Goal: Browse casually: Explore the website without a specific task or goal

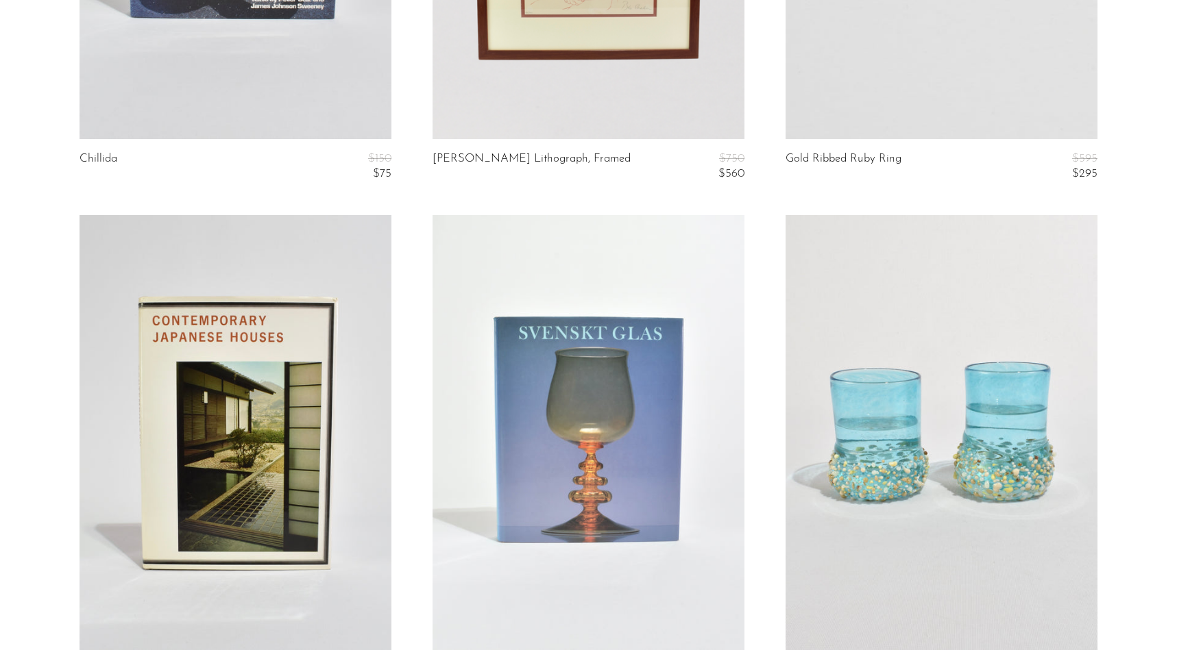
scroll to position [5131, 0]
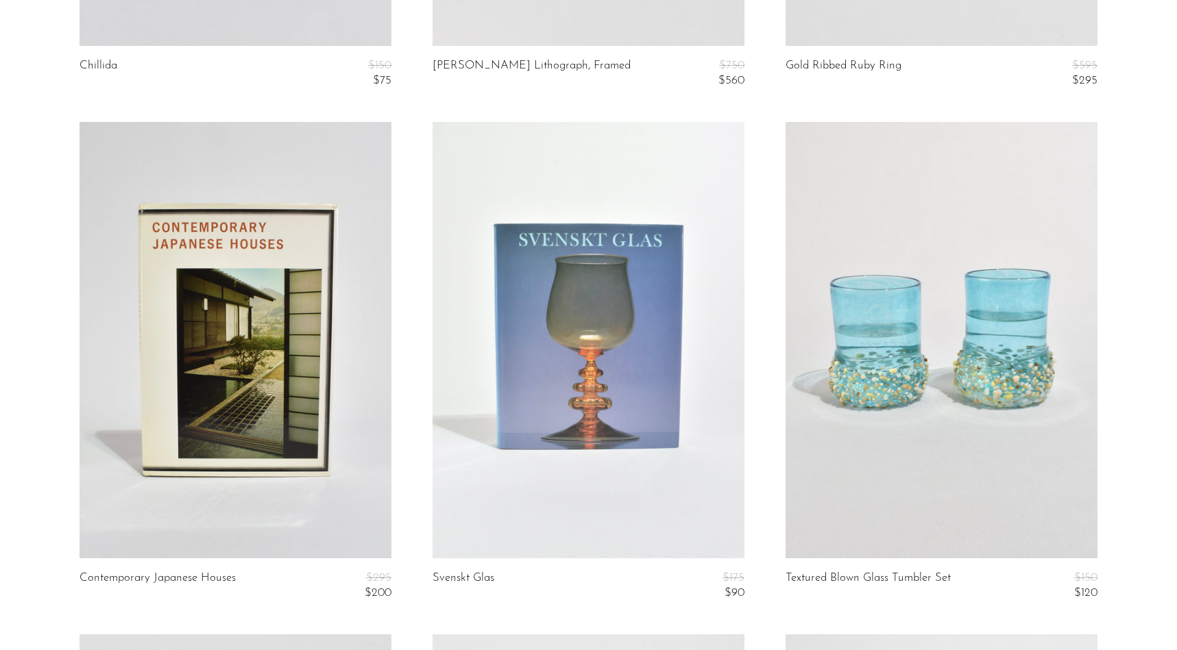
click at [488, 328] on link at bounding box center [588, 340] width 312 height 437
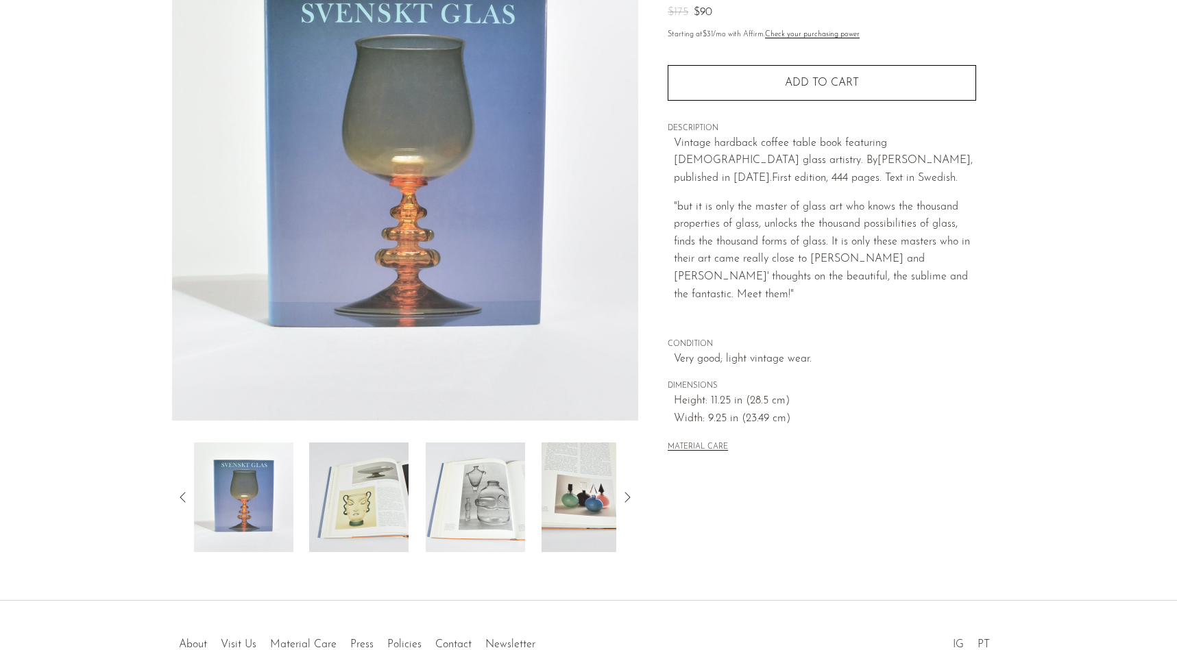
scroll to position [155, 0]
click at [389, 472] on img at bounding box center [358, 499] width 99 height 110
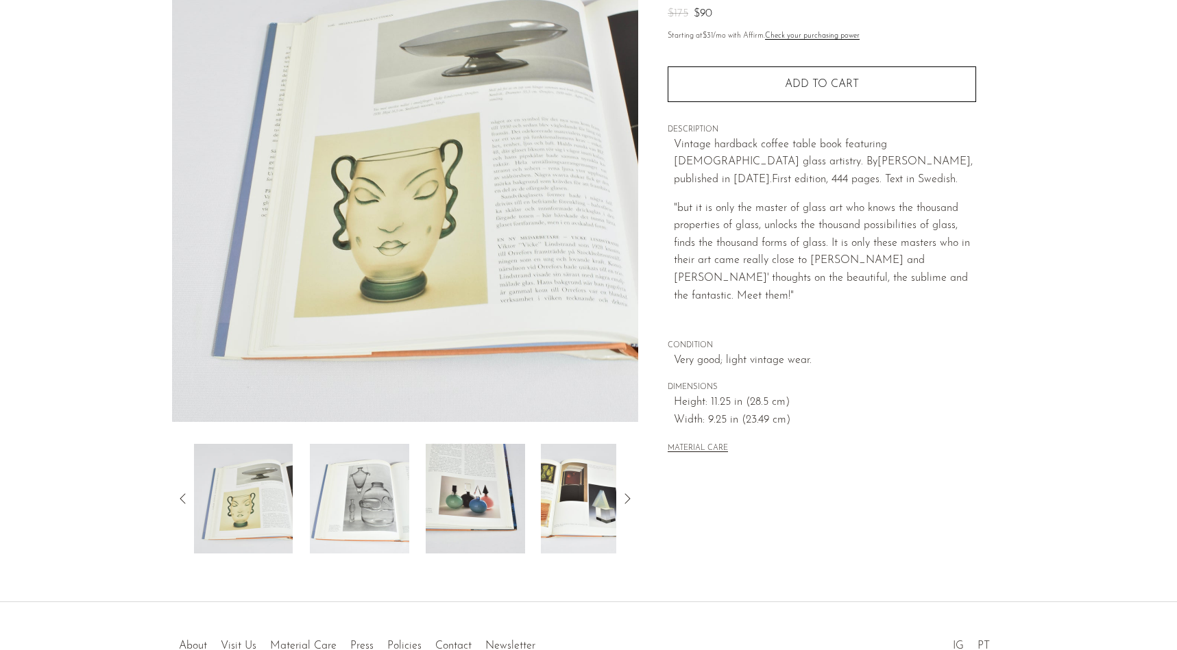
click at [438, 492] on img at bounding box center [475, 499] width 99 height 110
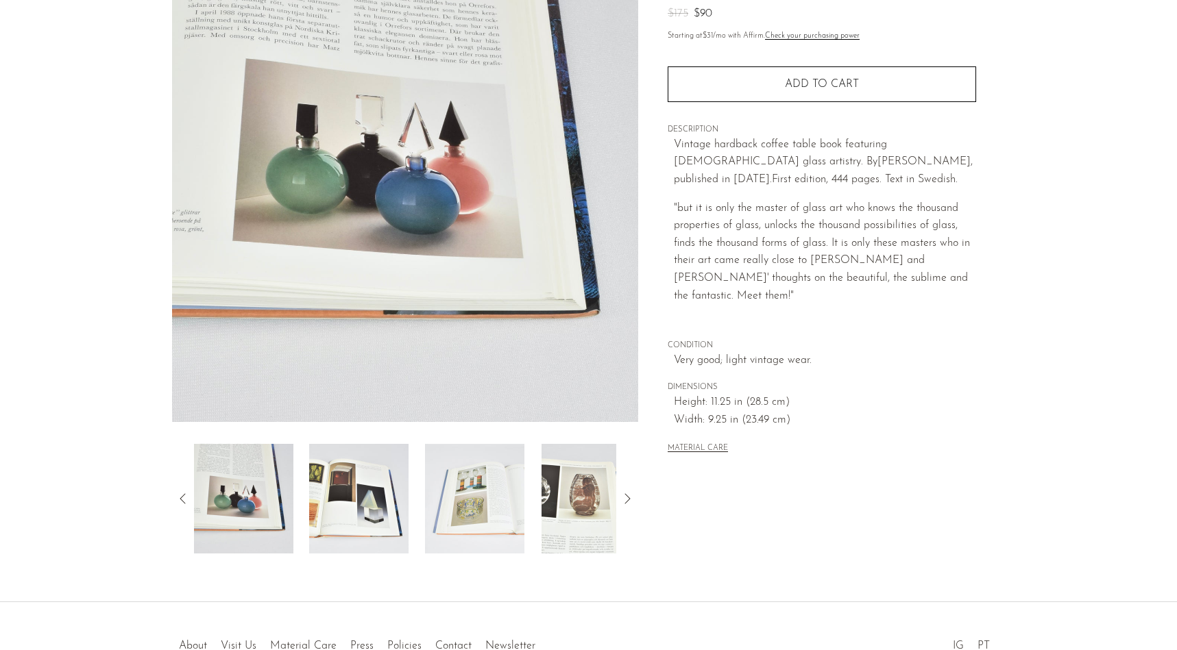
click at [438, 492] on img at bounding box center [474, 499] width 99 height 110
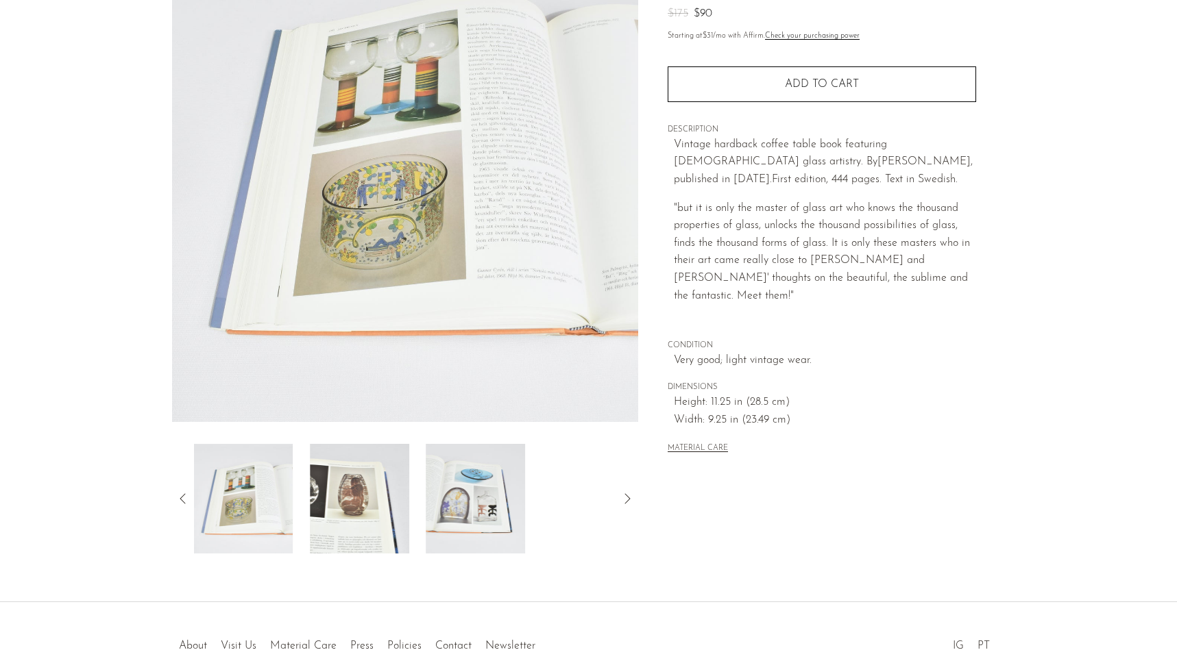
click at [438, 492] on img at bounding box center [475, 499] width 99 height 110
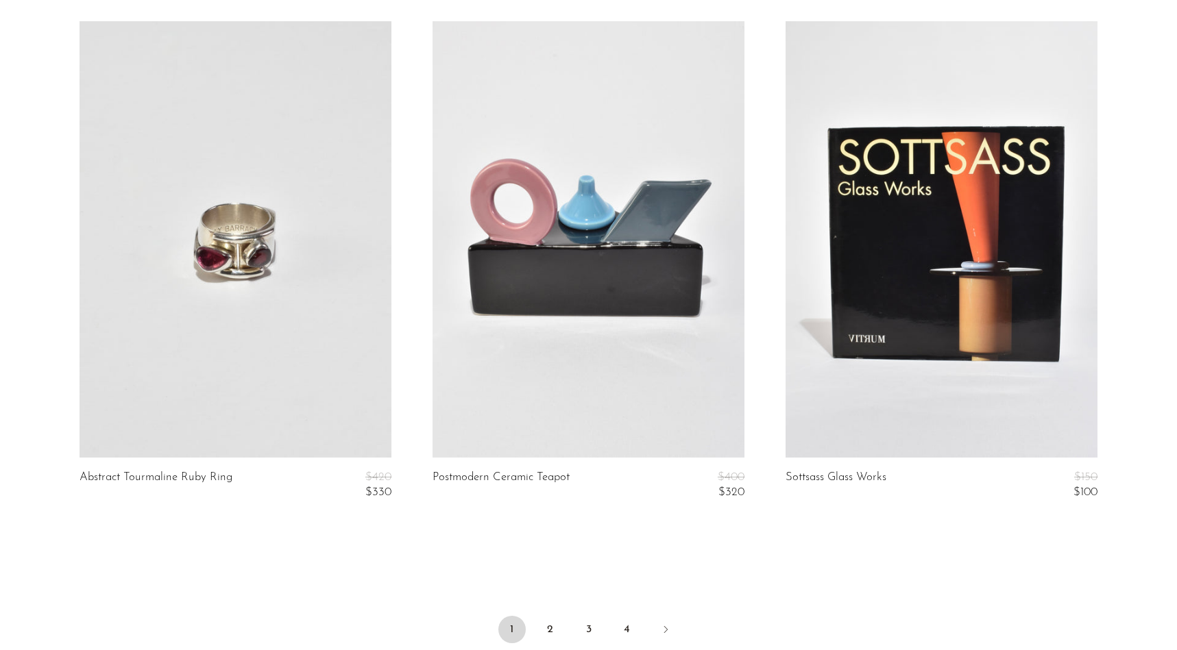
scroll to position [5946, 0]
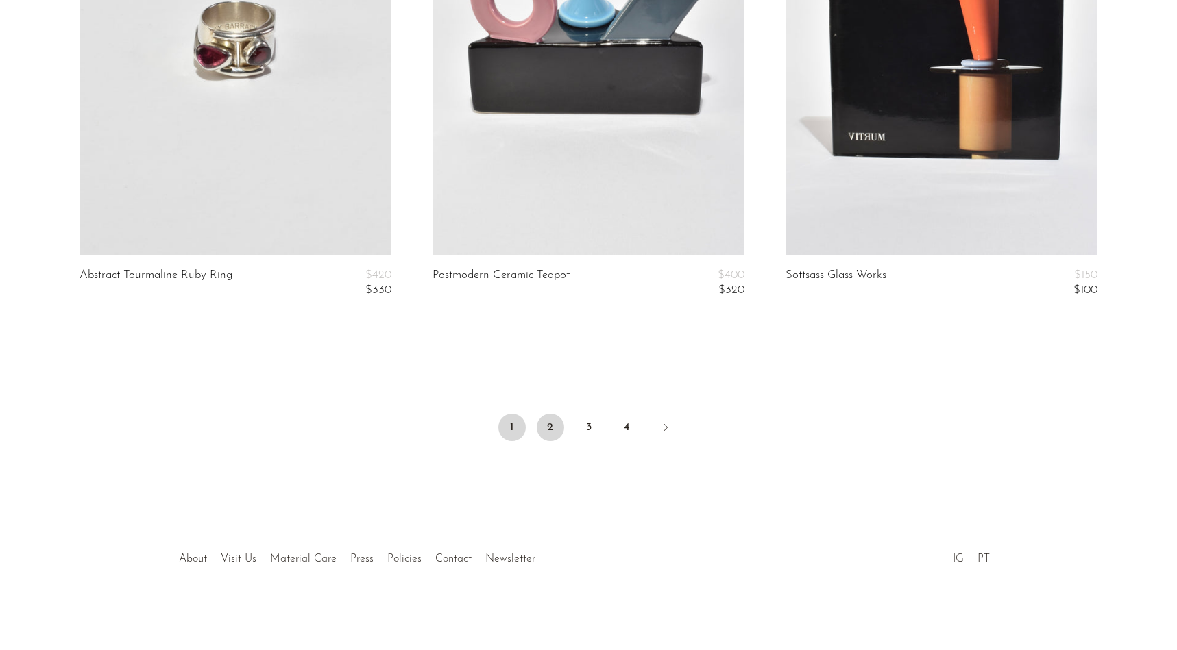
click at [550, 424] on link "2" at bounding box center [550, 427] width 27 height 27
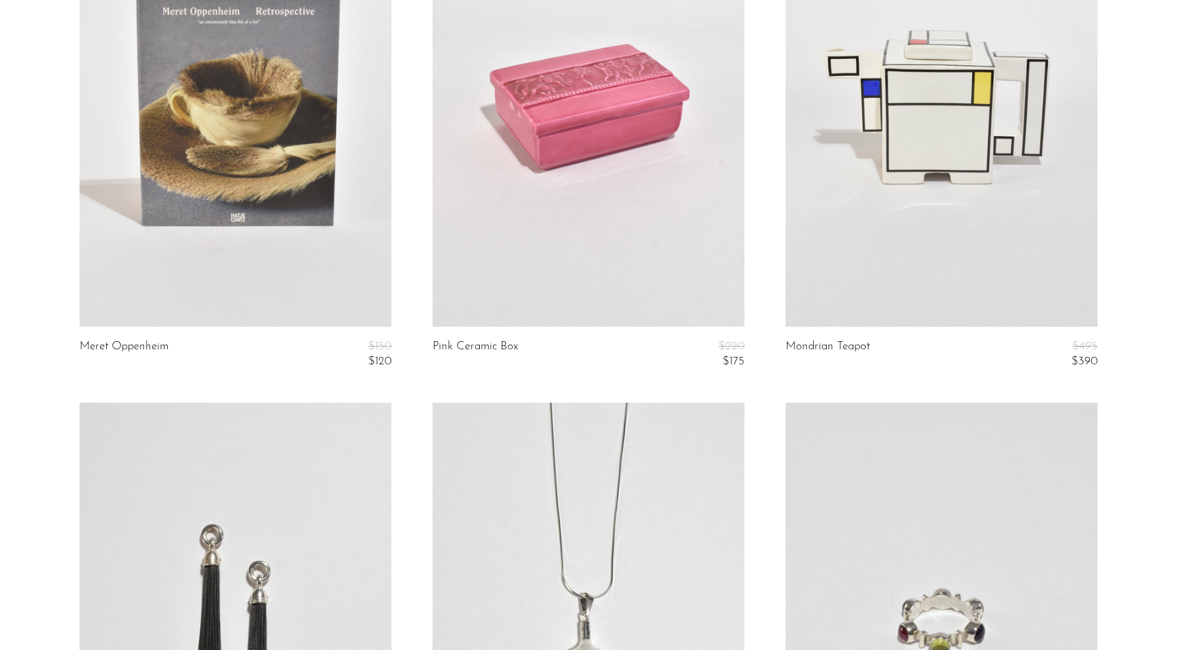
scroll to position [193, 0]
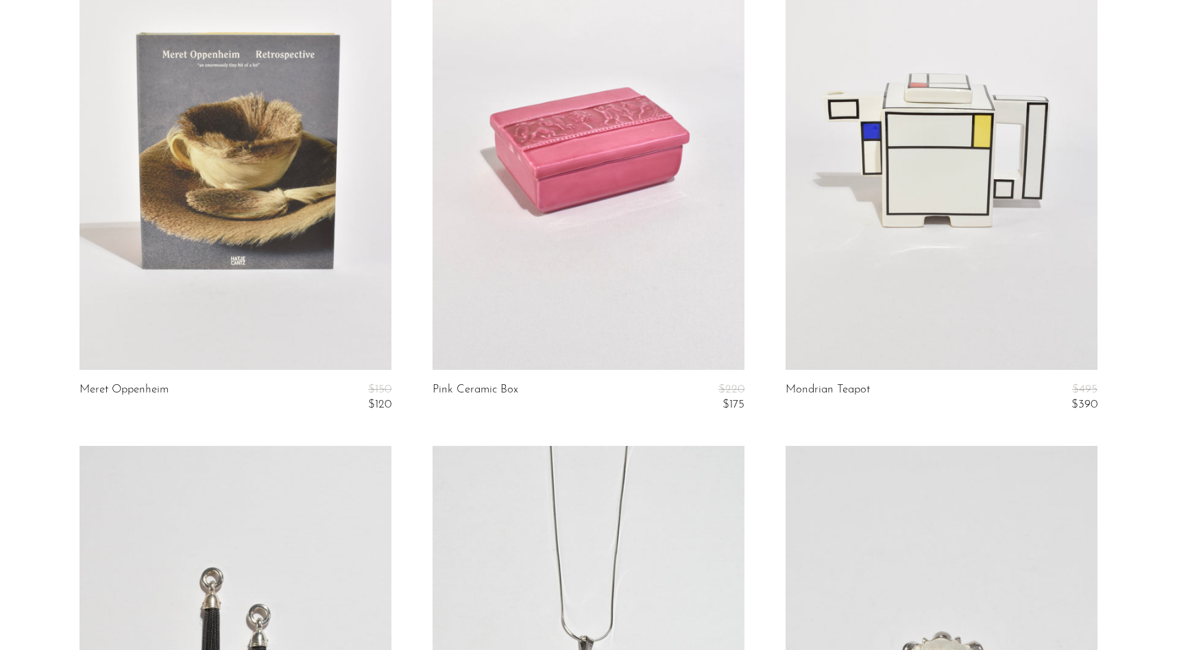
click at [321, 154] on link at bounding box center [236, 152] width 312 height 437
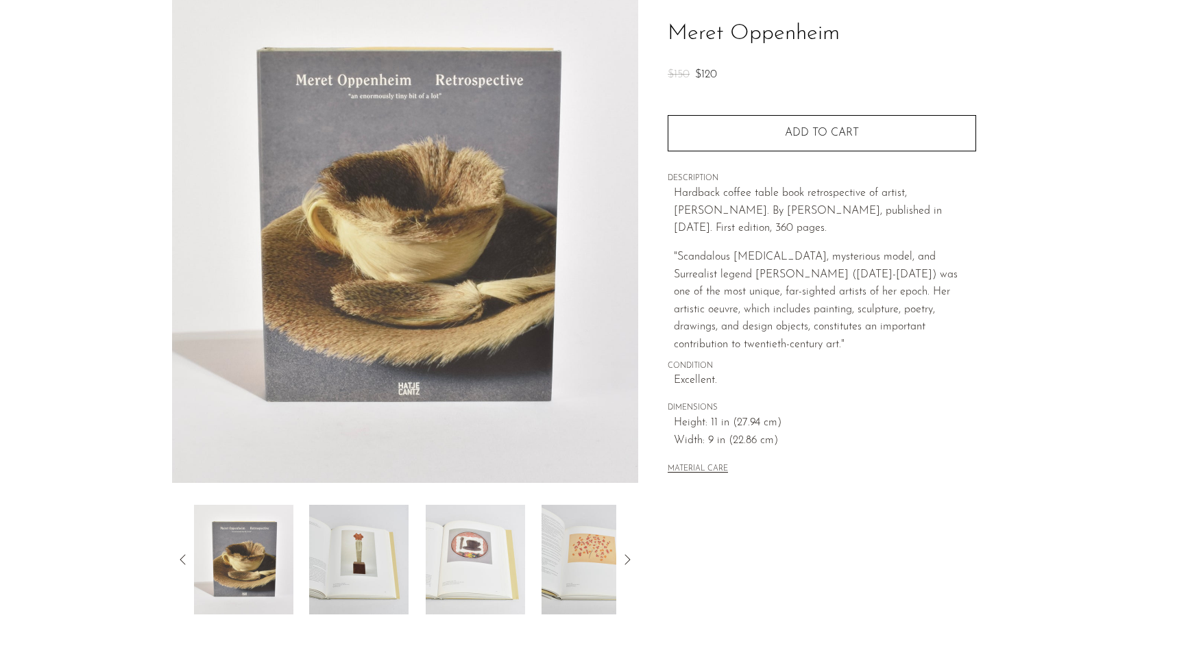
scroll to position [103, 0]
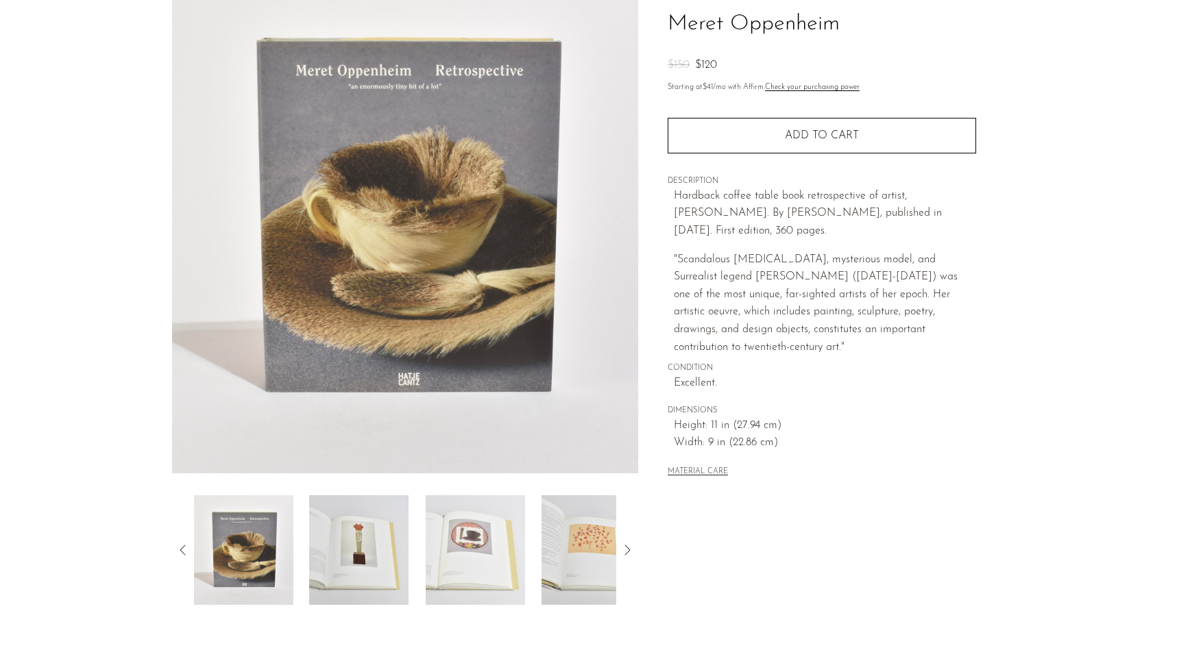
click at [349, 550] on img at bounding box center [358, 551] width 99 height 110
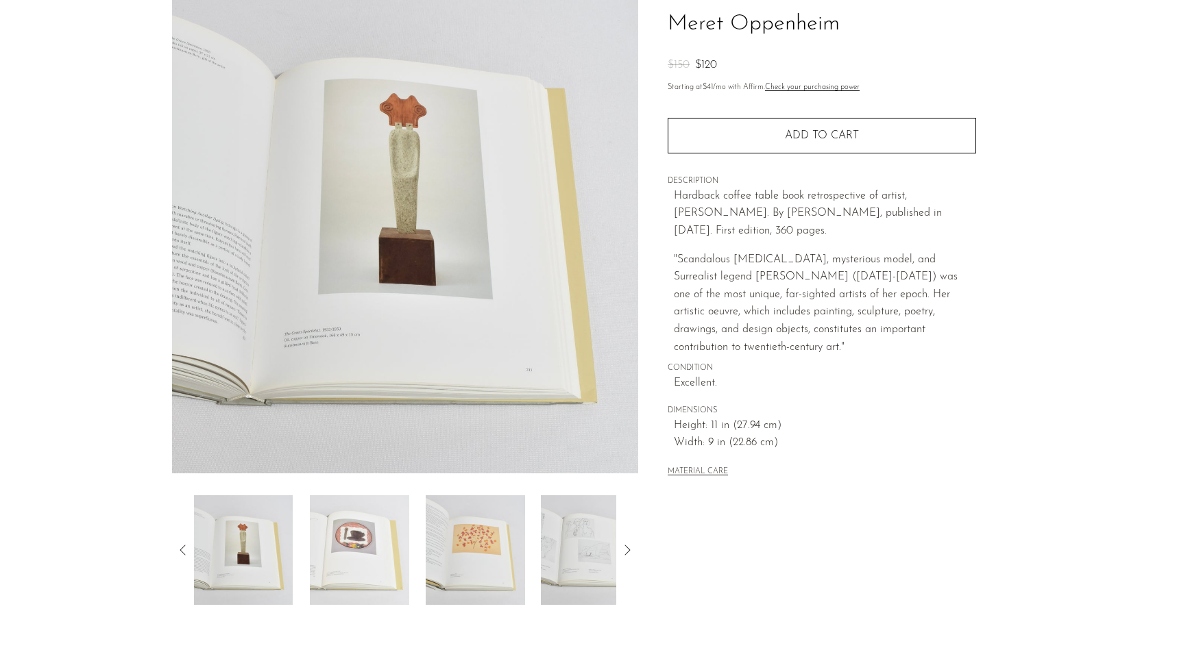
click at [388, 541] on img at bounding box center [359, 551] width 99 height 110
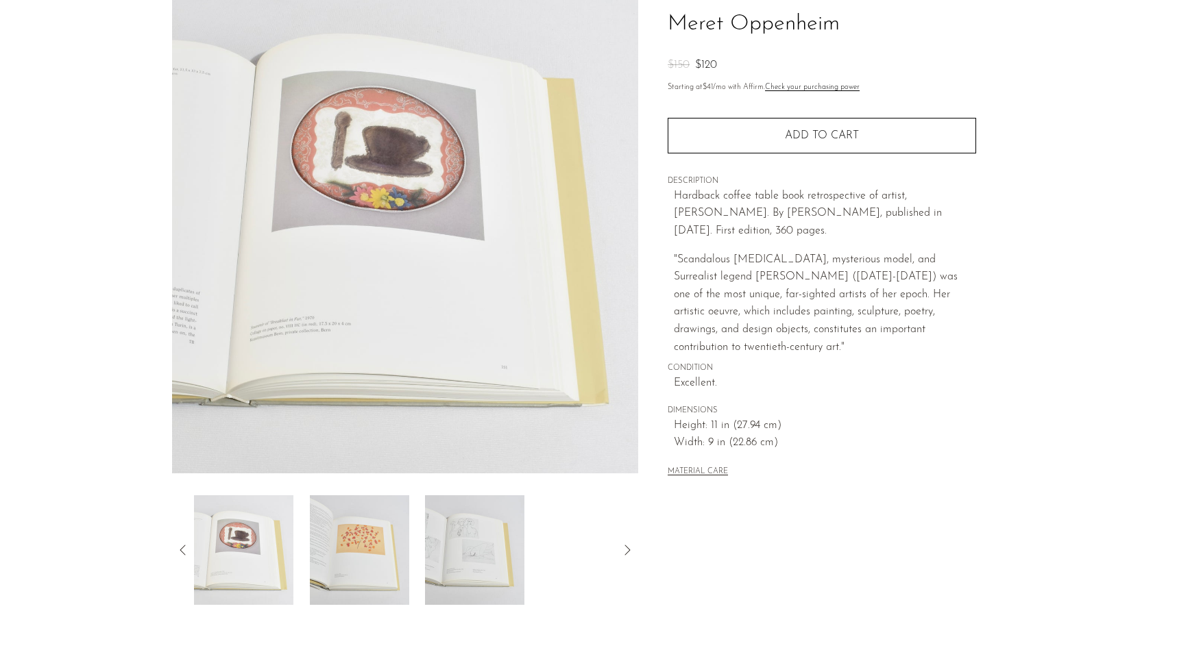
click at [388, 541] on img at bounding box center [358, 551] width 99 height 110
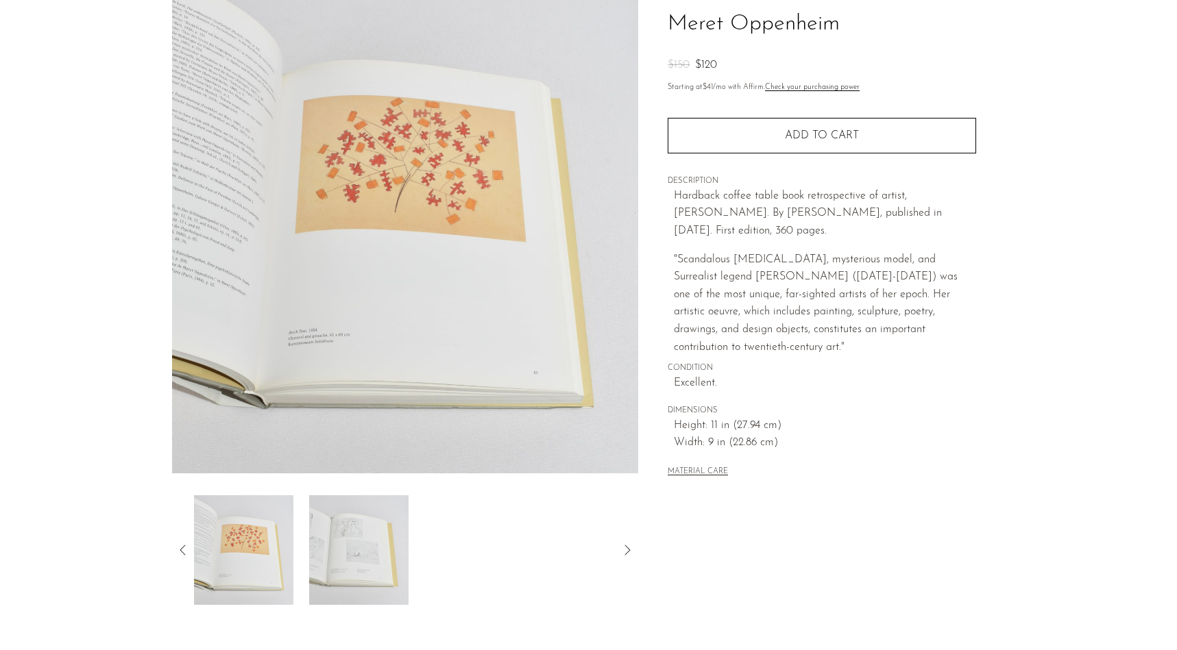
click at [388, 541] on img at bounding box center [358, 551] width 99 height 110
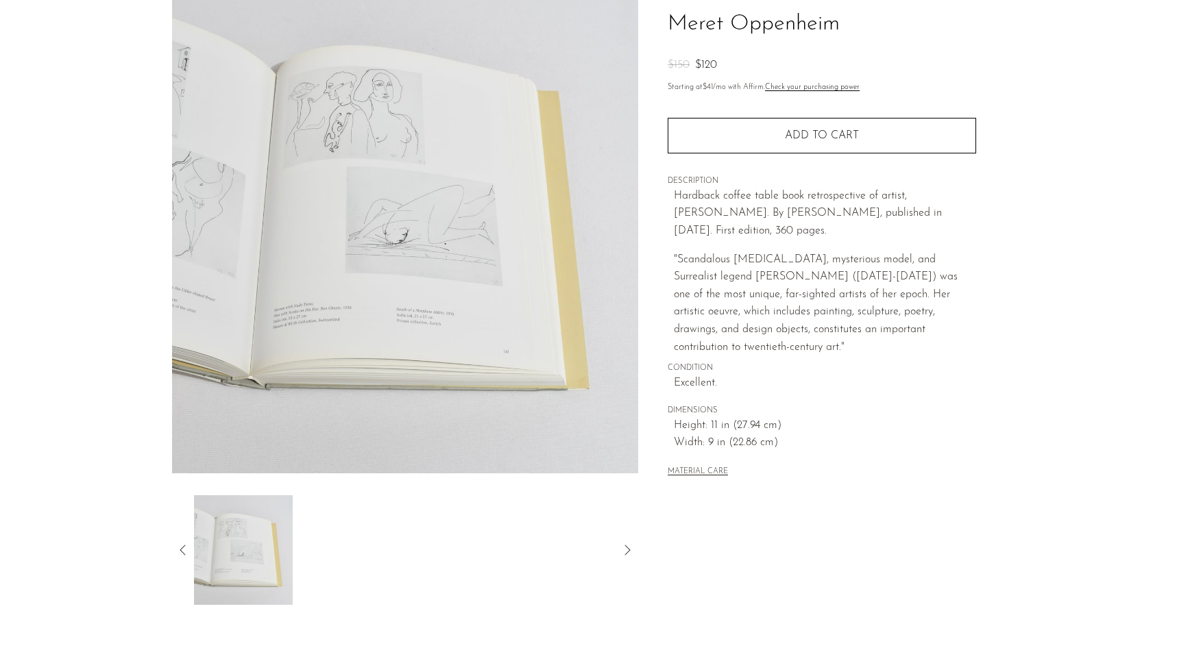
click at [388, 541] on div at bounding box center [405, 551] width 423 height 110
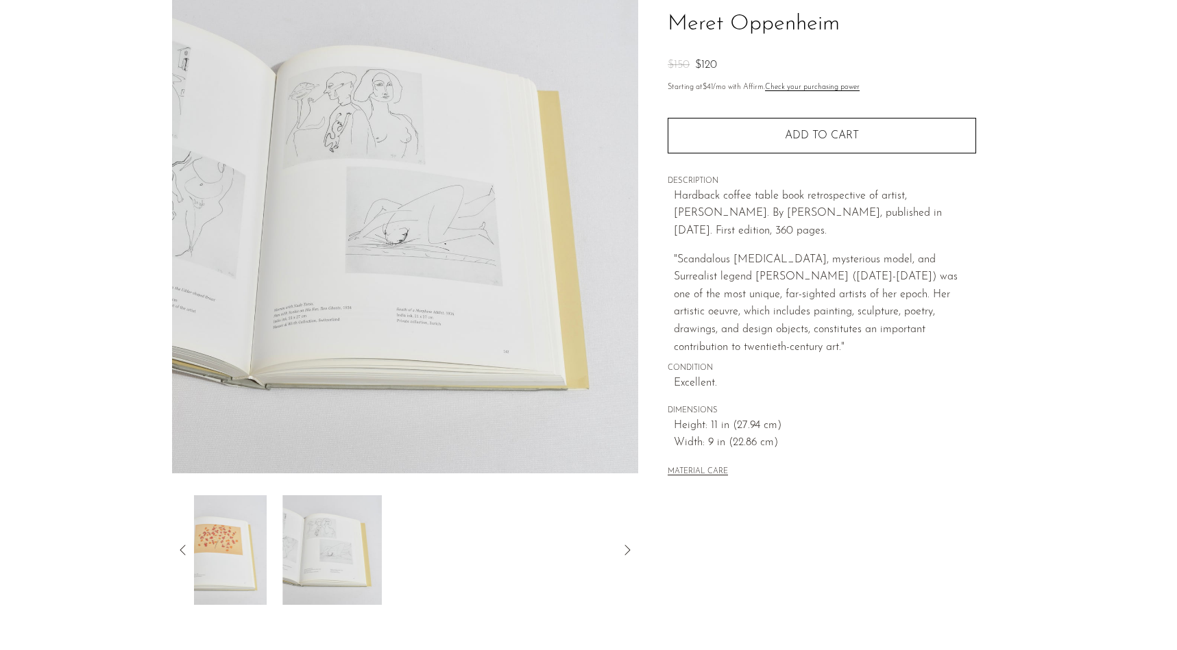
click at [565, 543] on div at bounding box center [405, 551] width 423 height 110
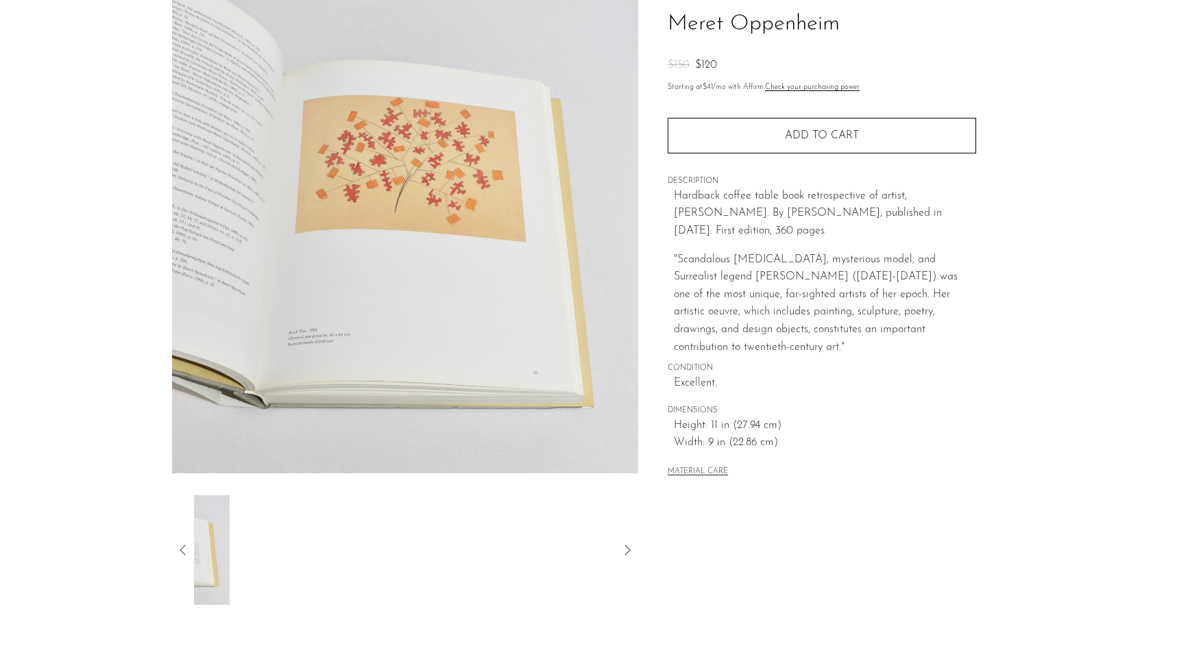
click at [201, 557] on div at bounding box center [405, 551] width 423 height 110
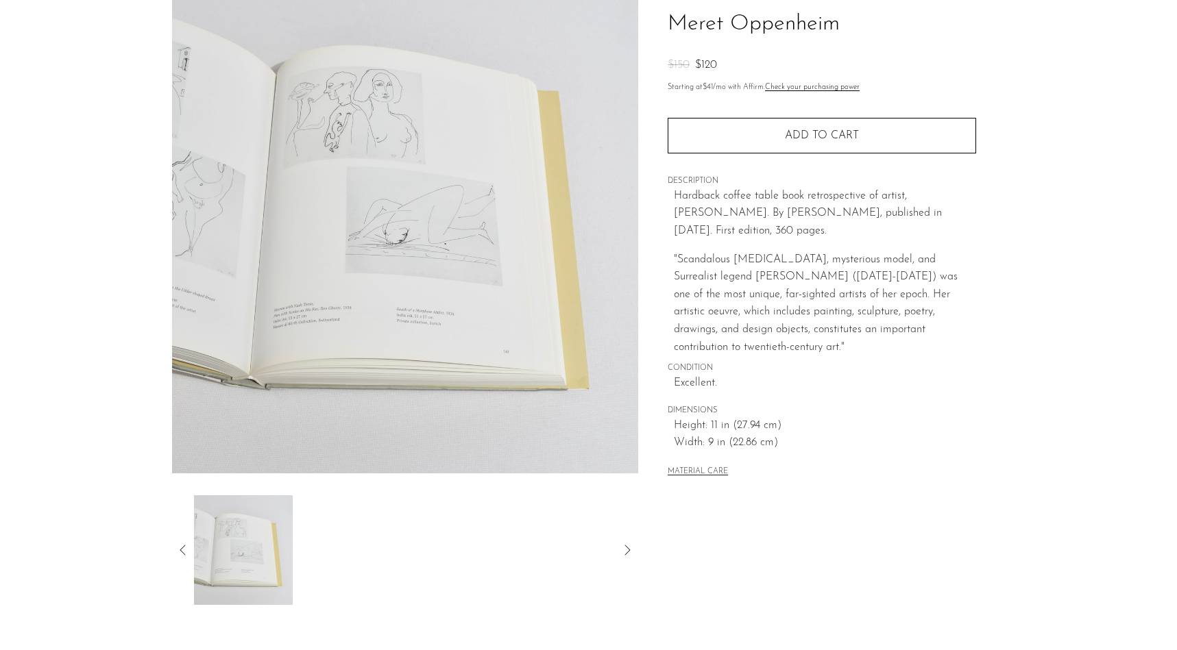
click at [615, 606] on div "Meret Oppenheim $150 $120" at bounding box center [588, 307] width 1177 height 694
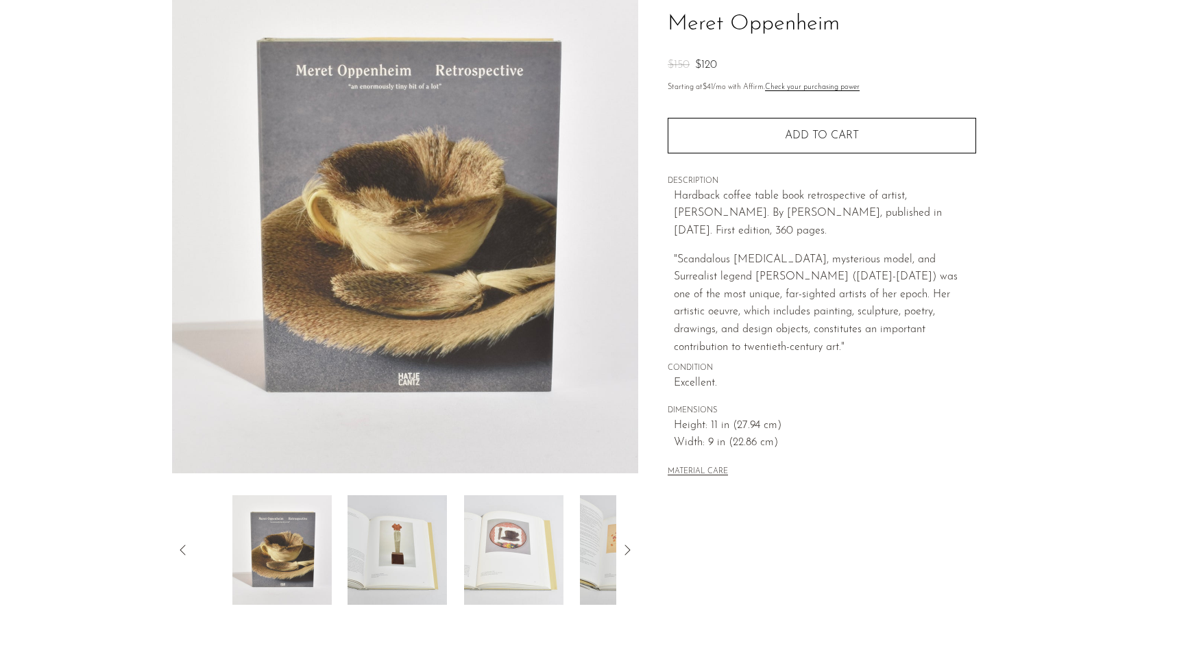
click at [467, 580] on div at bounding box center [405, 551] width 423 height 110
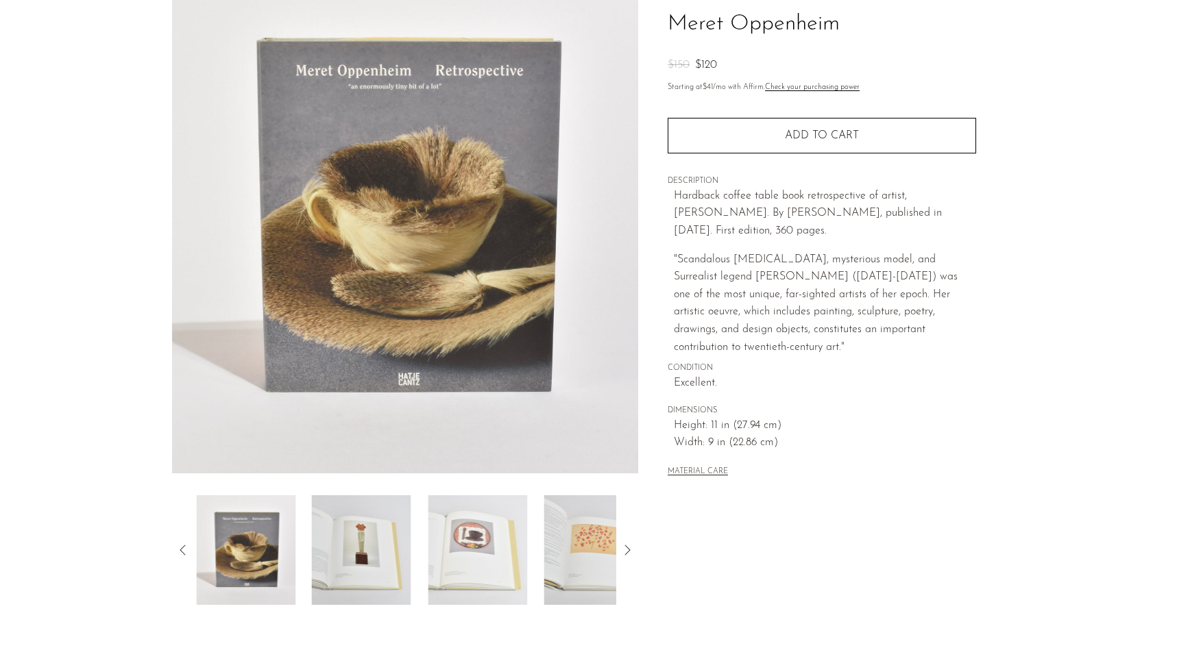
click at [483, 544] on div at bounding box center [405, 551] width 423 height 110
click at [219, 546] on img at bounding box center [243, 551] width 99 height 110
click at [370, 561] on img at bounding box center [358, 551] width 99 height 110
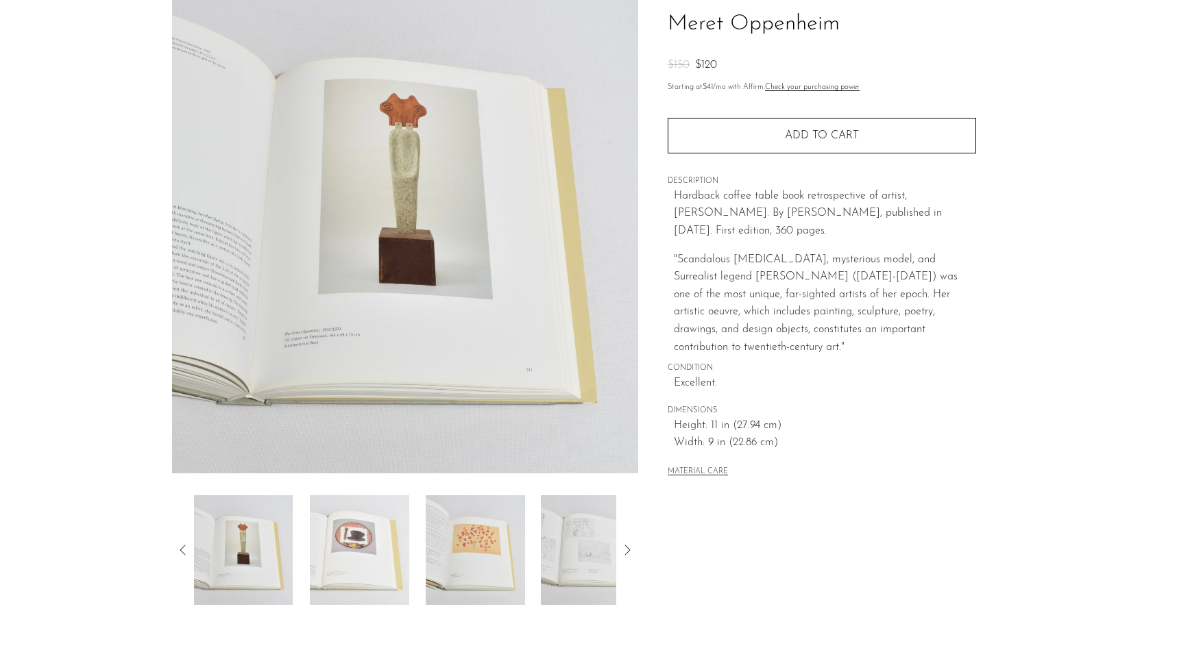
click at [781, 25] on h1 "Meret Oppenheim" at bounding box center [822, 24] width 308 height 35
copy div "Meret Oppenheim"
click at [428, 583] on img at bounding box center [475, 551] width 99 height 110
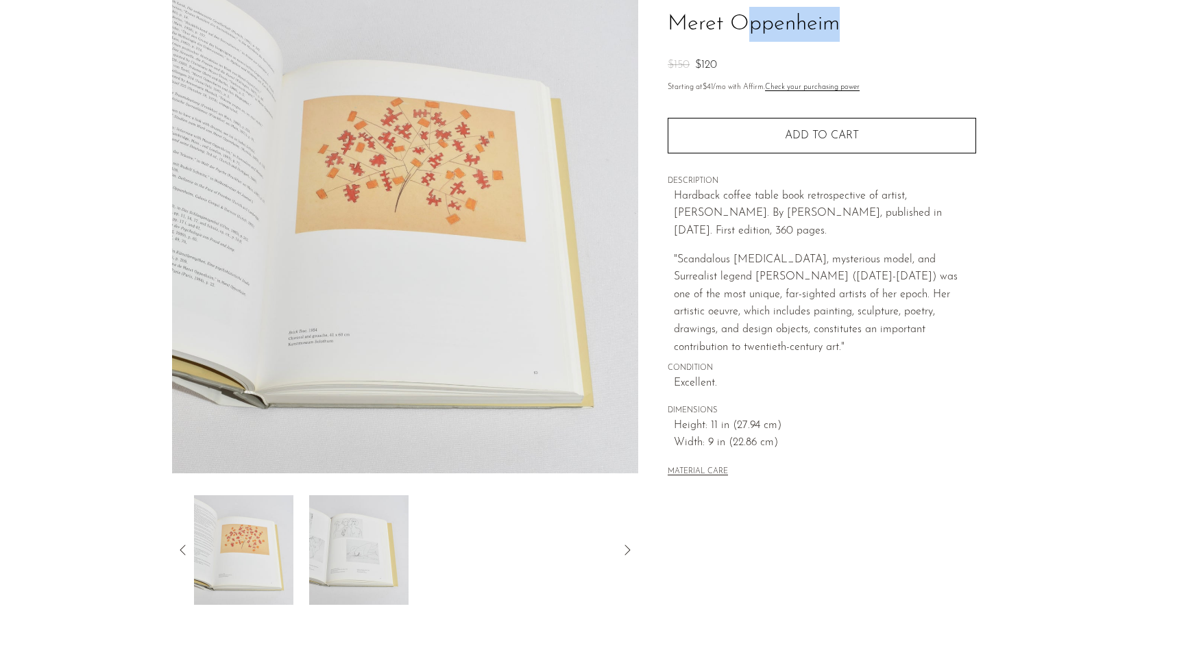
click at [428, 583] on div at bounding box center [405, 551] width 423 height 110
click at [420, 581] on div at bounding box center [405, 551] width 423 height 110
click at [334, 575] on img at bounding box center [358, 551] width 99 height 110
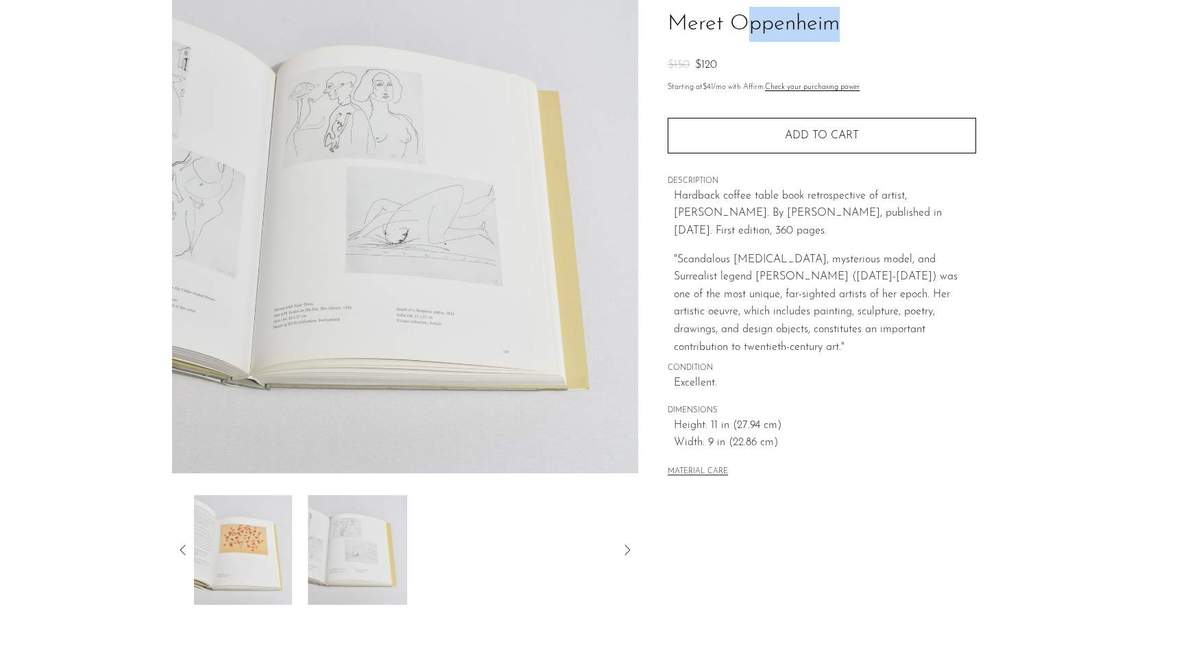
click at [389, 585] on img at bounding box center [357, 551] width 99 height 110
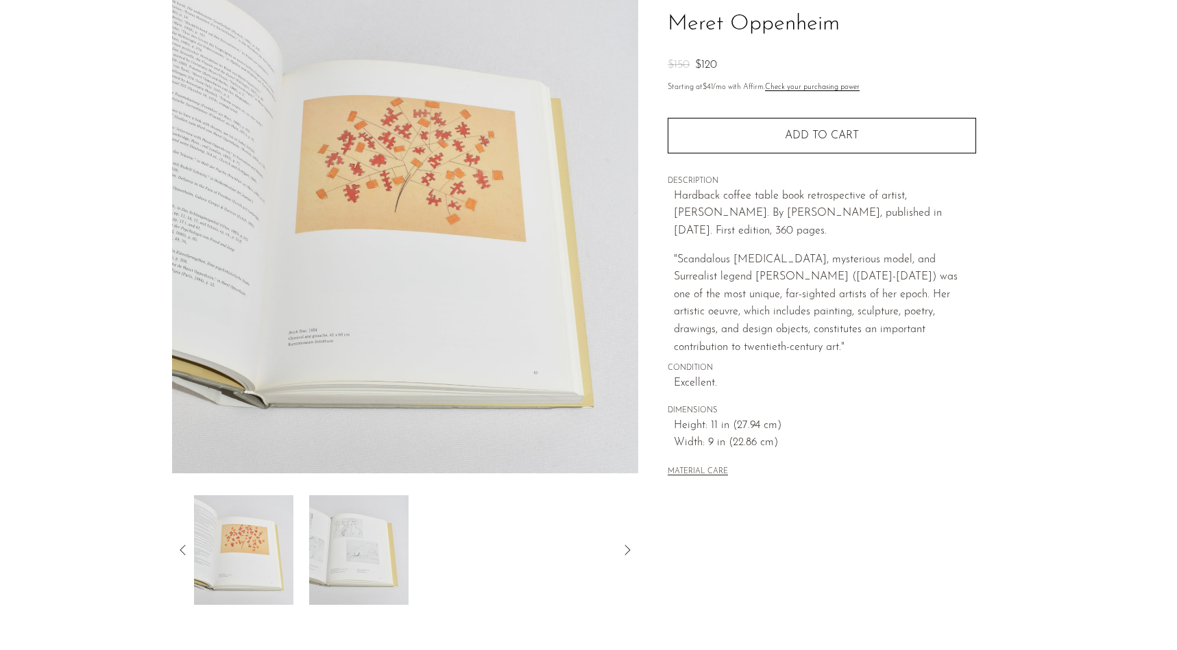
drag, startPoint x: 563, startPoint y: 620, endPoint x: 408, endPoint y: 594, distance: 156.4
click at [409, 594] on div "Meret Oppenheim $150 $120" at bounding box center [588, 307] width 1177 height 694
click at [293, 589] on img at bounding box center [242, 551] width 99 height 110
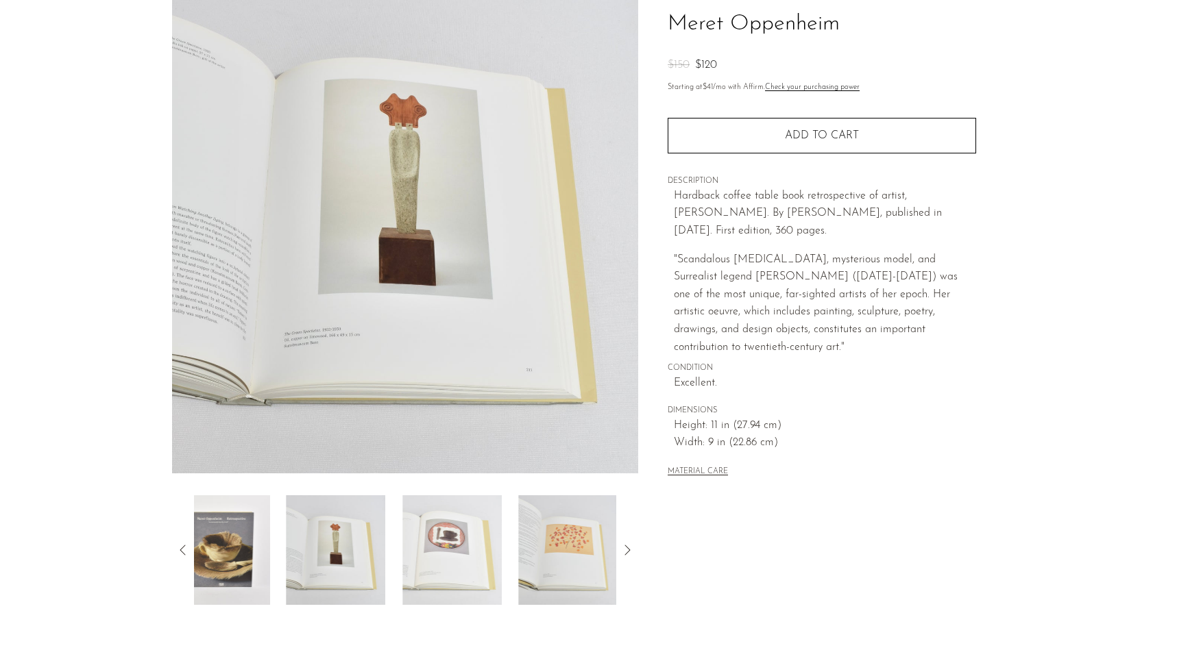
click at [386, 554] on img at bounding box center [335, 551] width 99 height 110
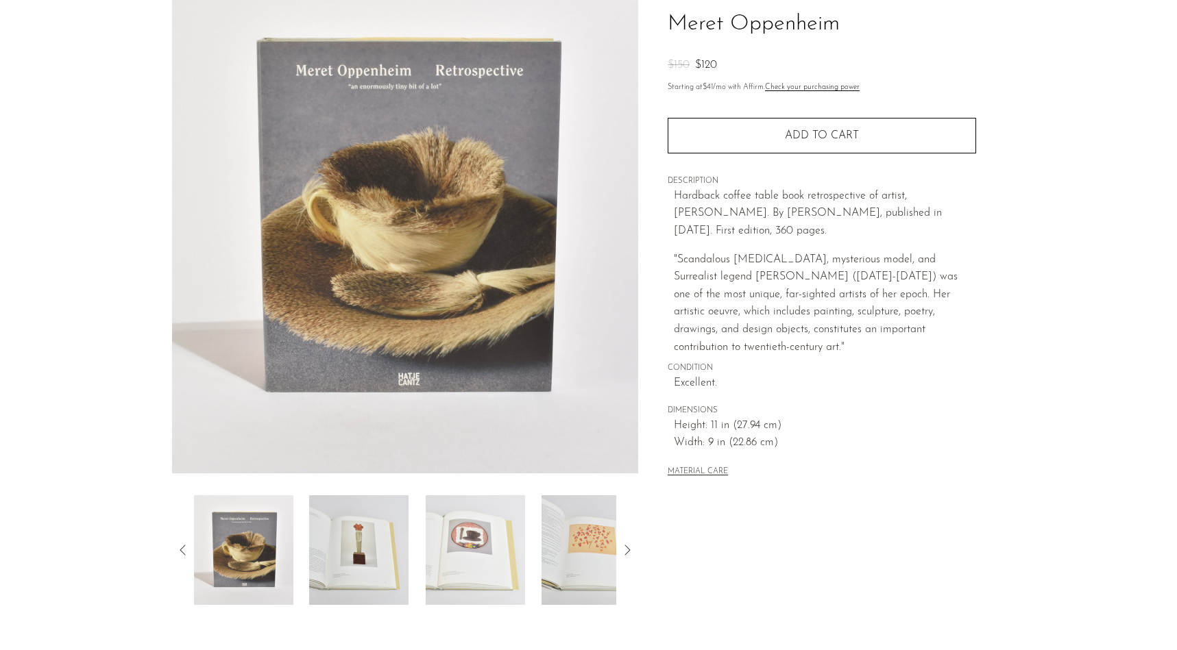
click at [268, 526] on img at bounding box center [243, 551] width 99 height 110
click at [220, 538] on img at bounding box center [243, 551] width 99 height 110
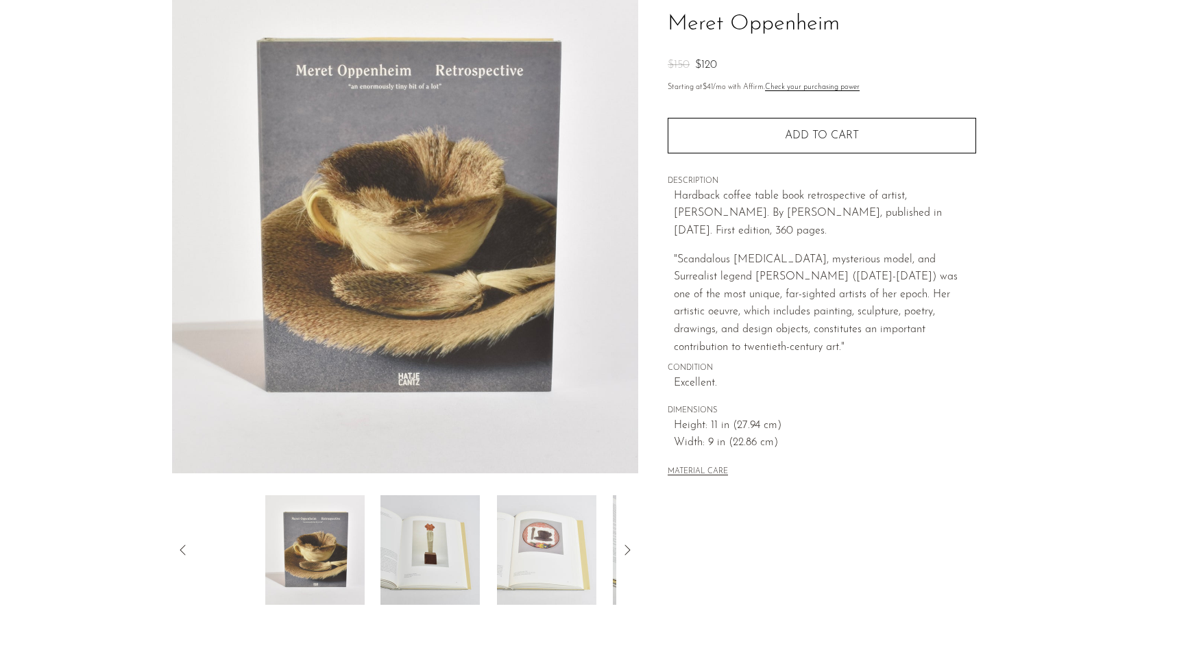
click at [342, 543] on img at bounding box center [314, 551] width 99 height 110
click at [434, 496] on div at bounding box center [478, 496] width 423 height 0
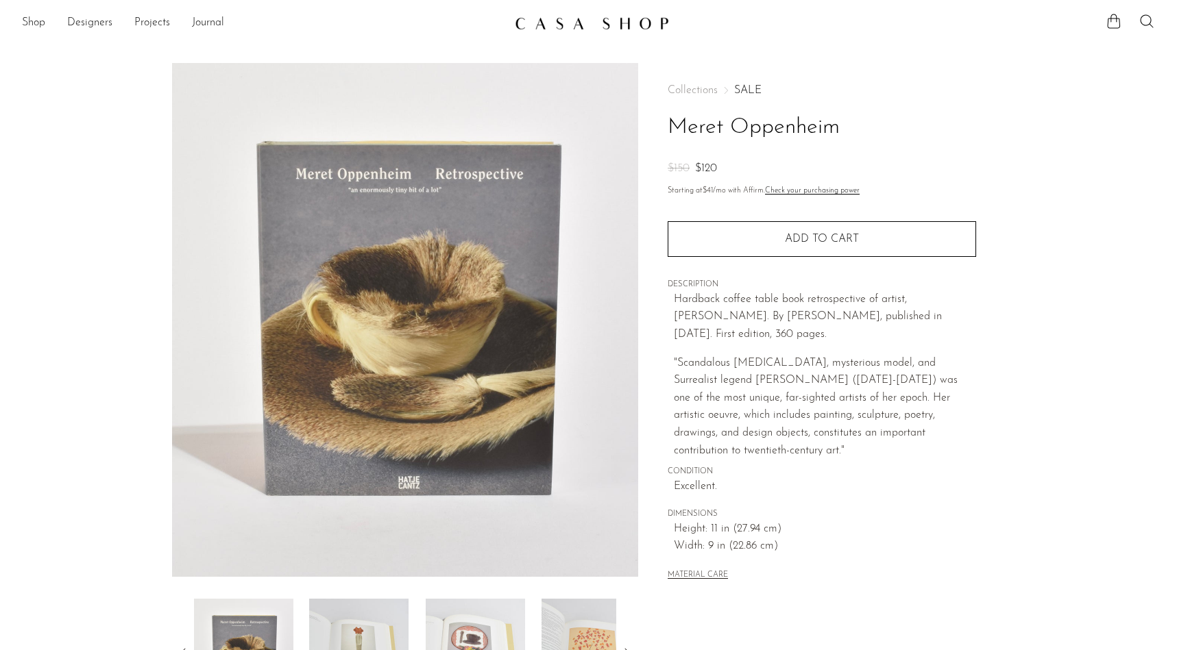
scroll to position [242, 0]
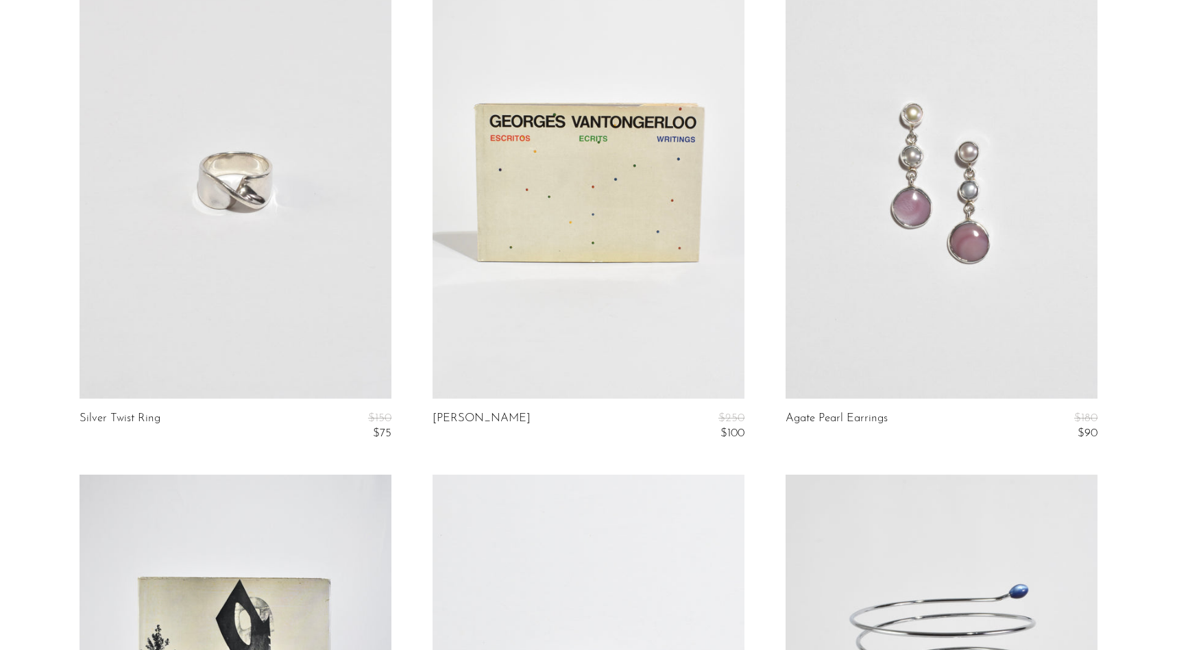
scroll to position [3241, 0]
click at [376, 331] on link at bounding box center [236, 179] width 312 height 437
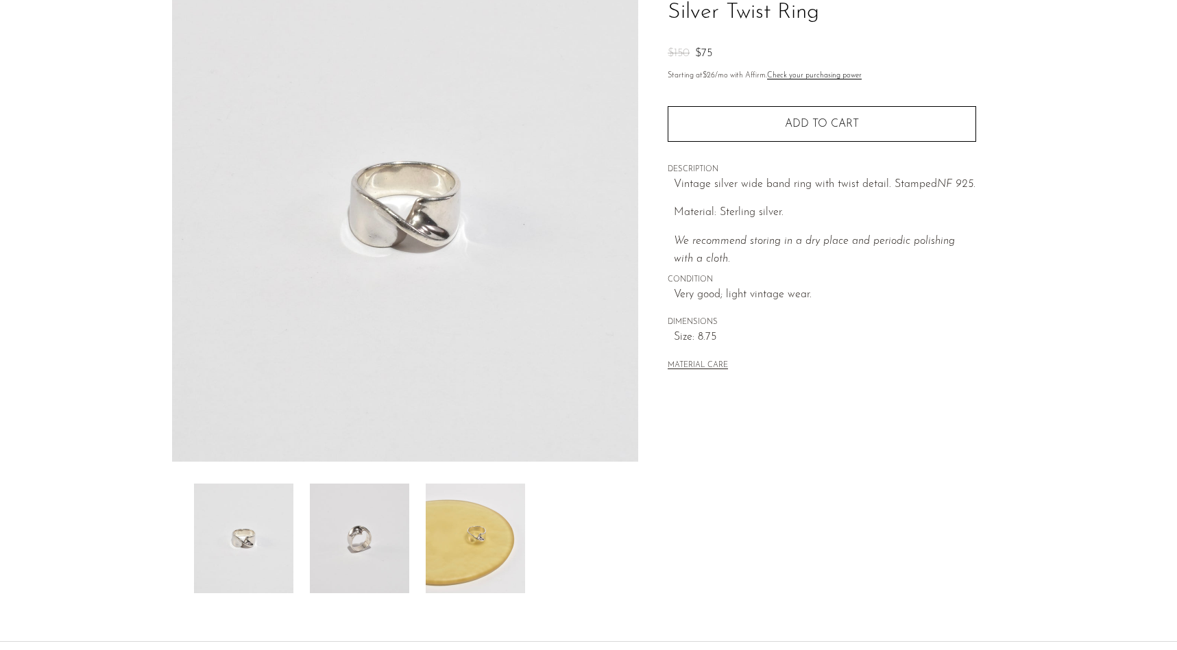
scroll to position [219, 0]
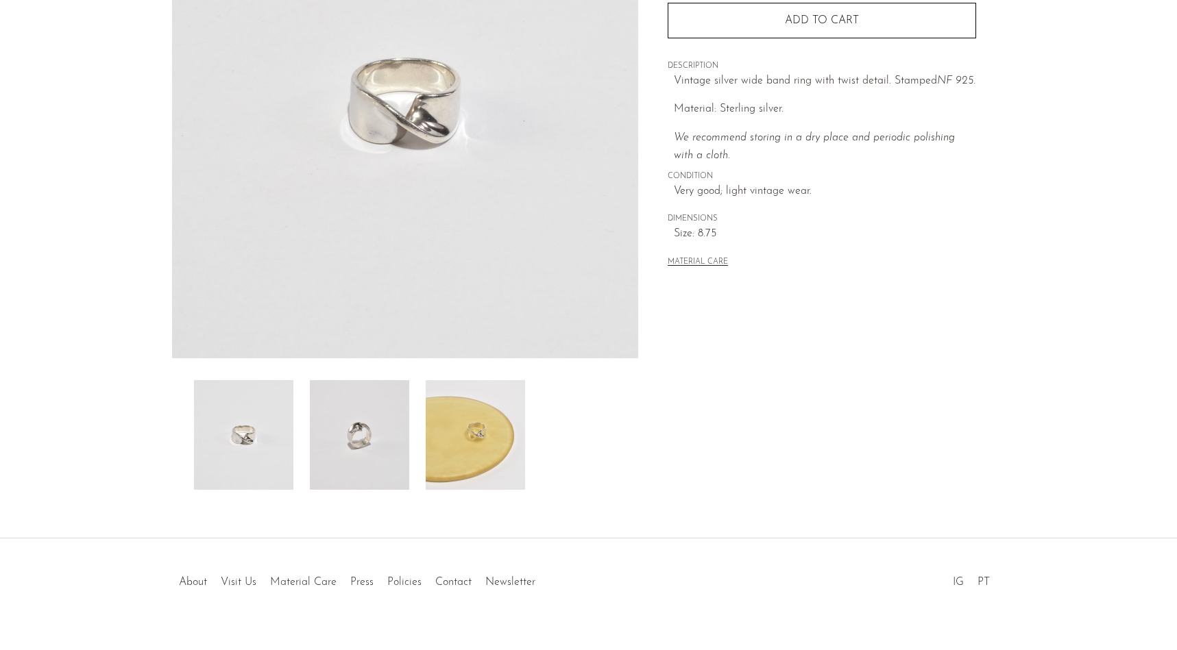
click at [376, 441] on img at bounding box center [359, 435] width 99 height 110
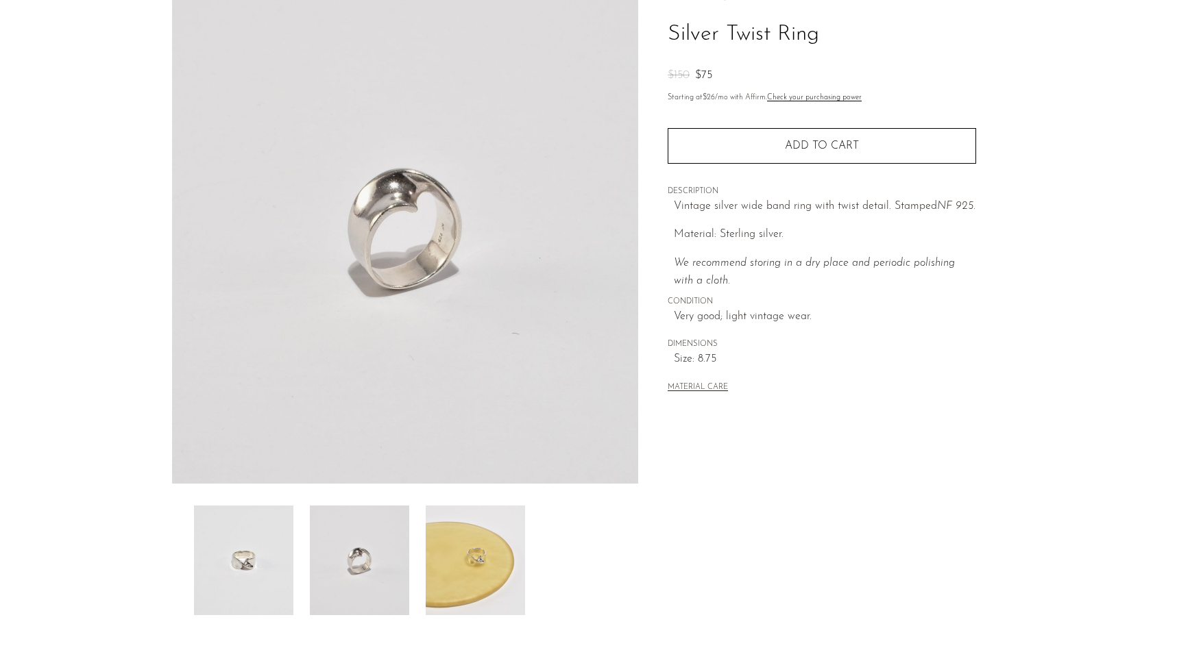
scroll to position [86, 0]
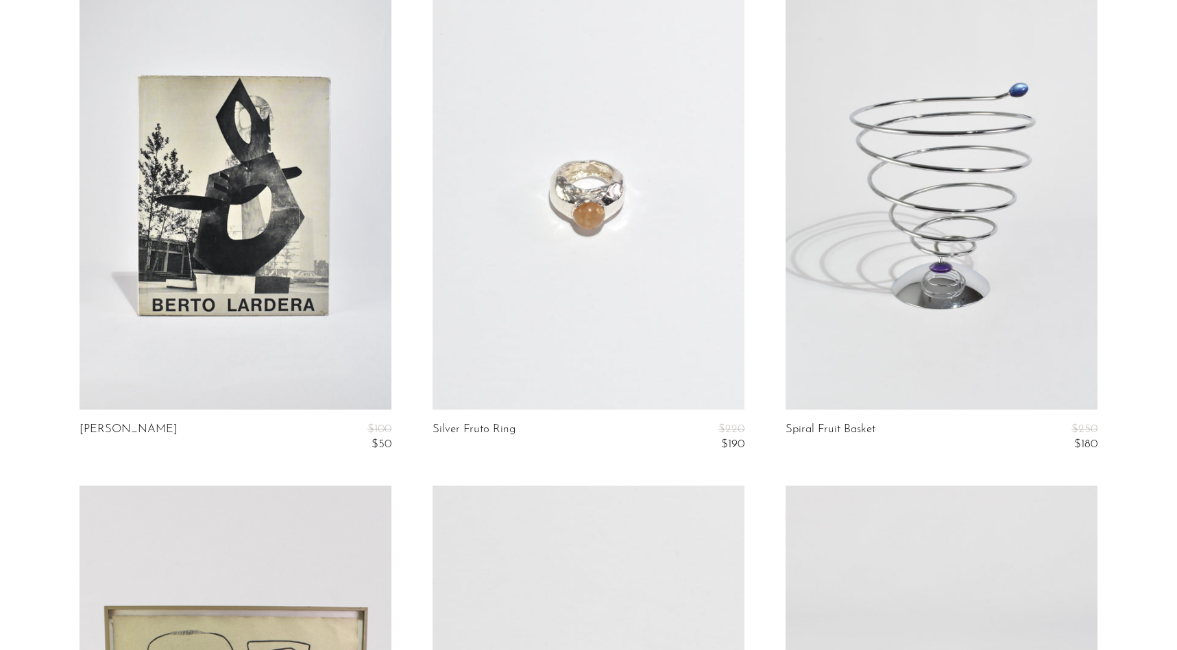
scroll to position [3743, 0]
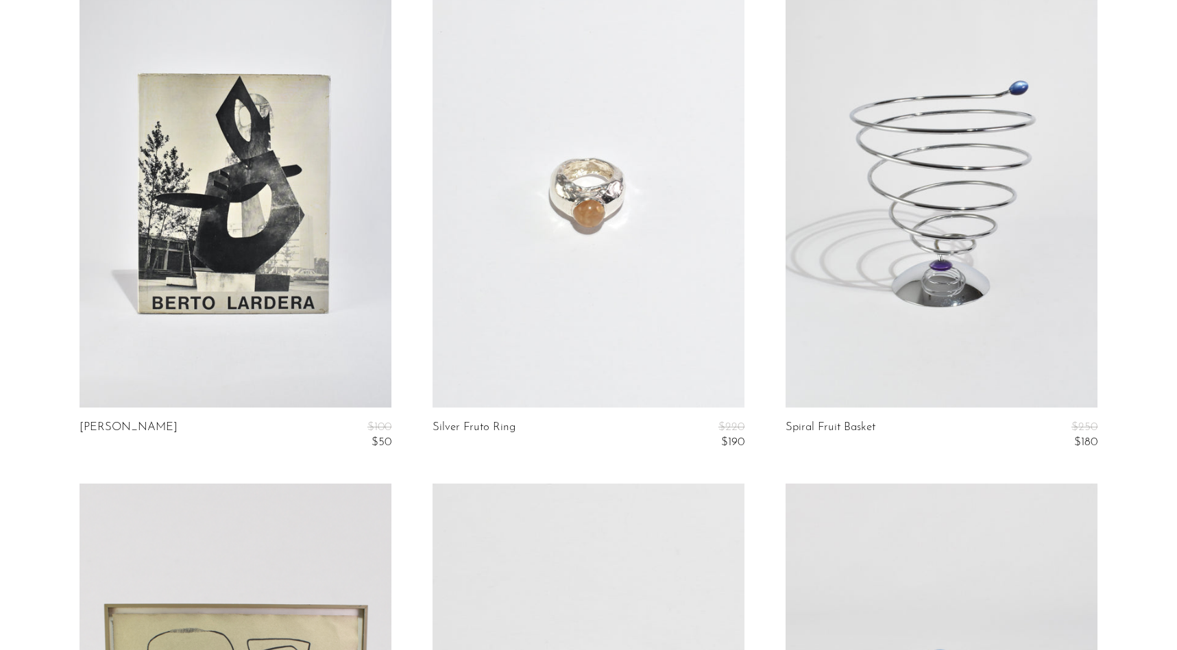
click at [803, 360] on link at bounding box center [941, 189] width 312 height 437
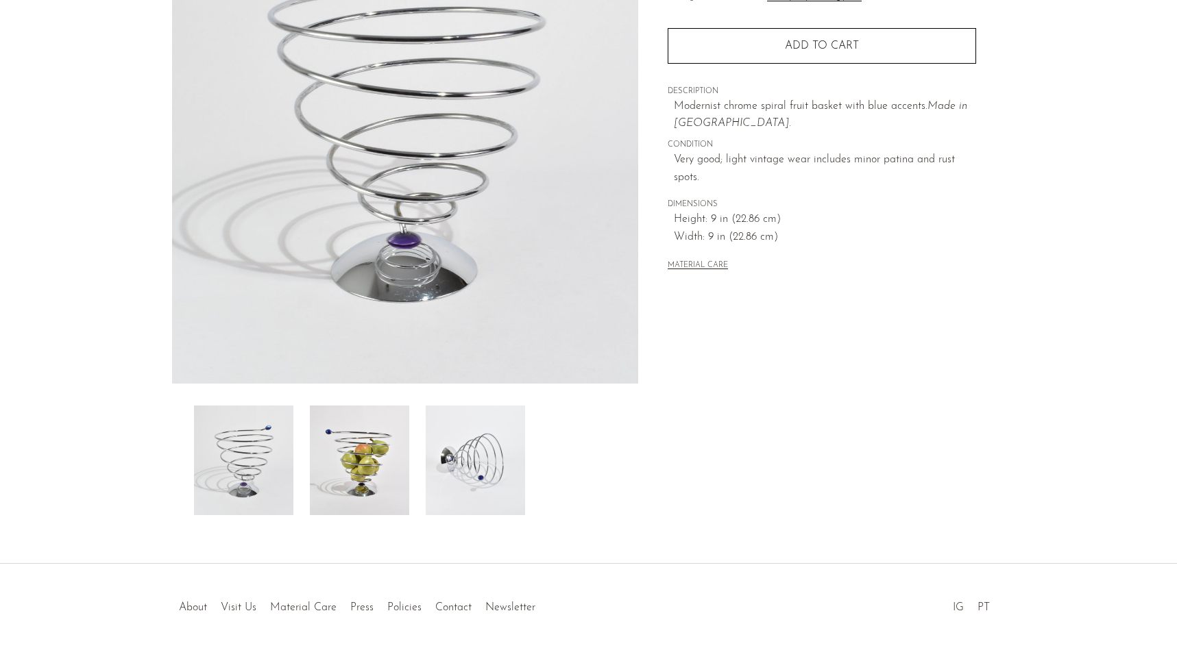
click at [391, 474] on img at bounding box center [359, 461] width 99 height 110
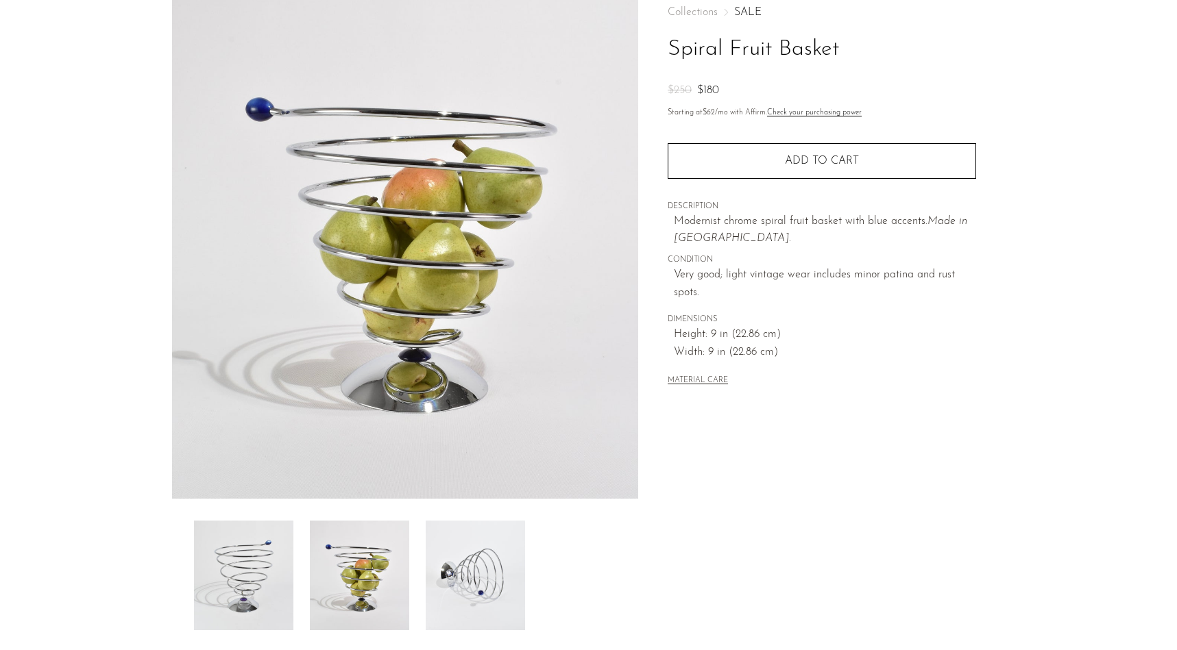
scroll to position [45, 0]
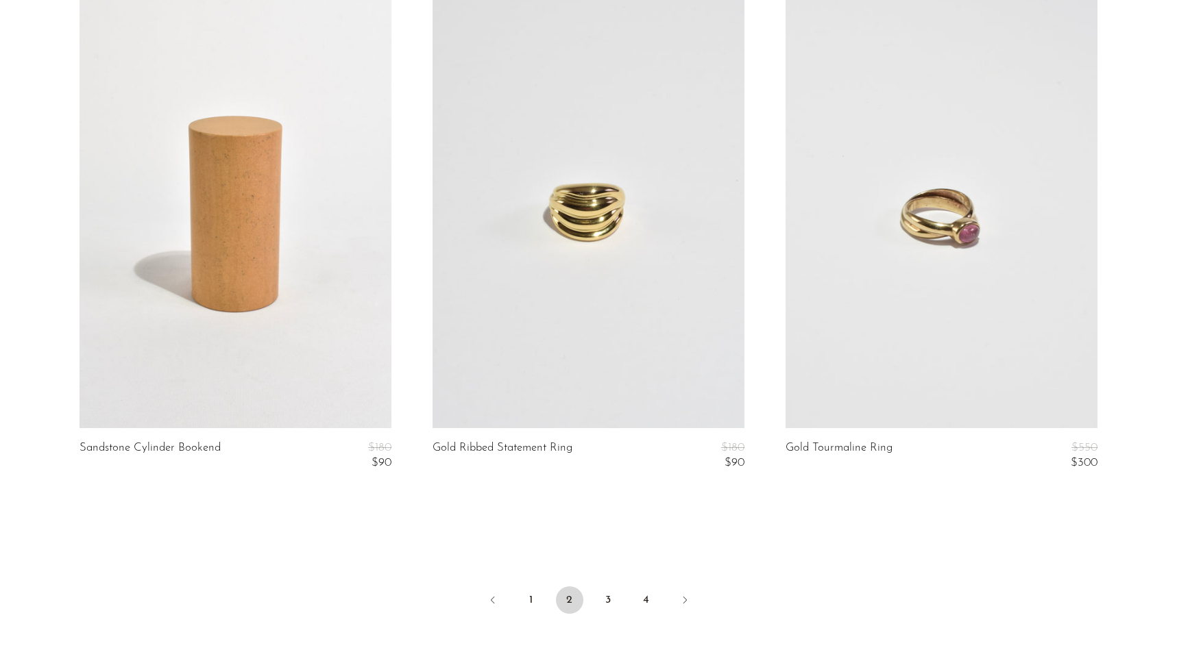
scroll to position [5830, 0]
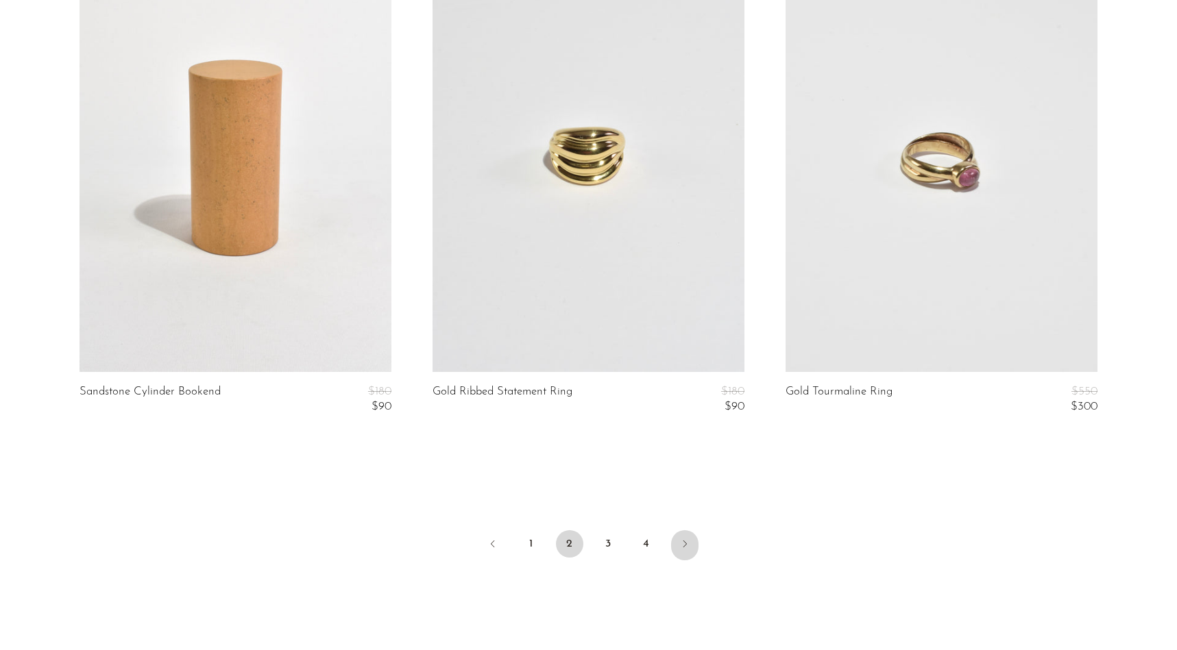
click at [687, 548] on icon "Next" at bounding box center [684, 544] width 11 height 11
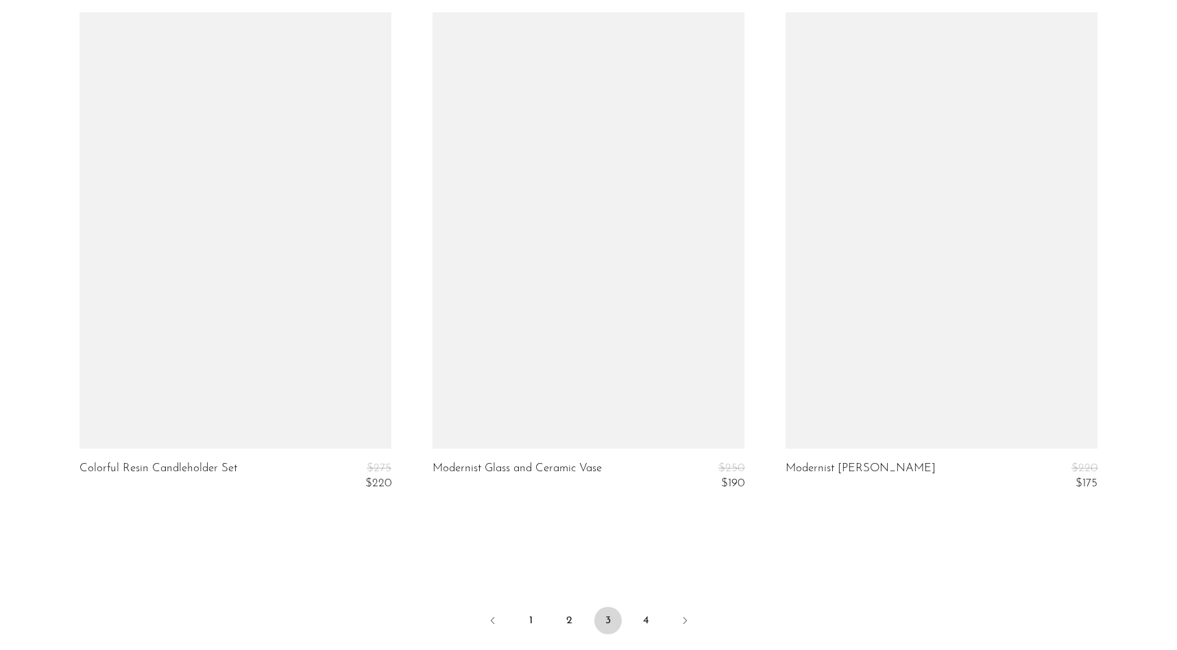
scroll to position [5946, 0]
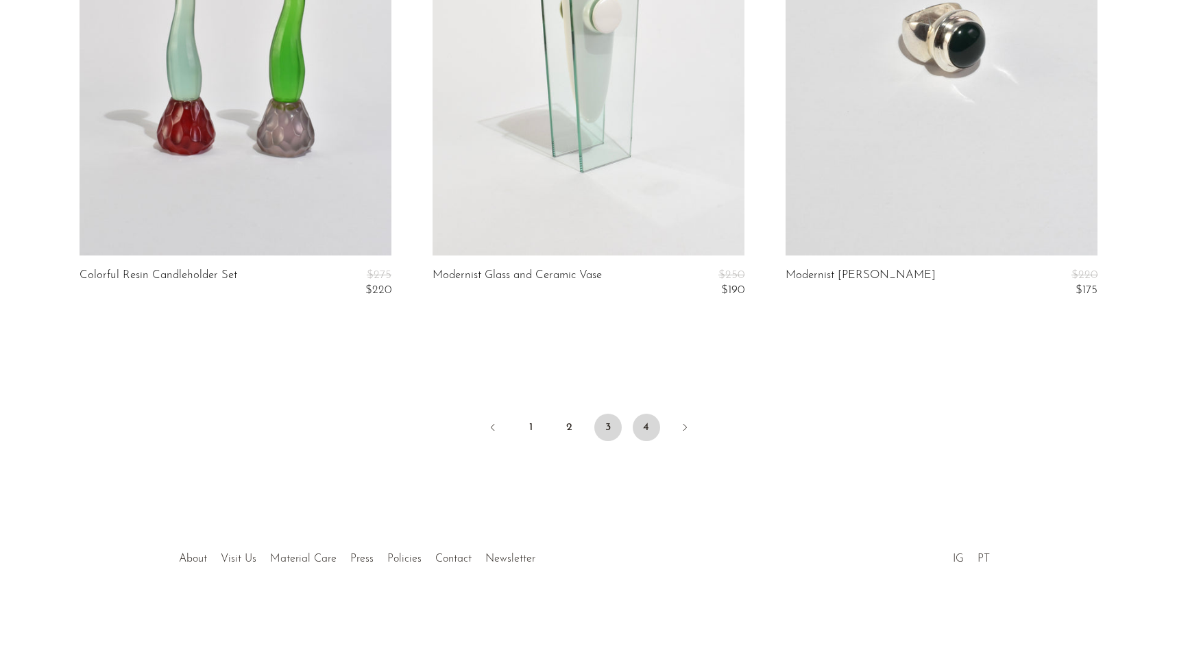
click at [650, 432] on link "4" at bounding box center [646, 427] width 27 height 27
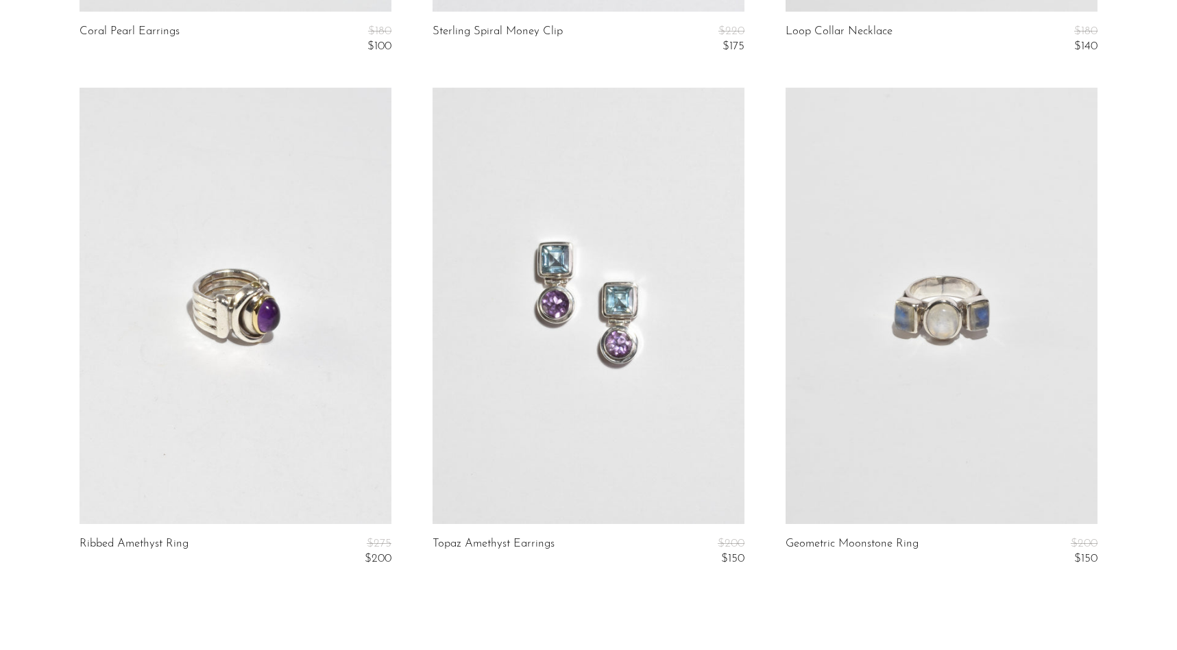
scroll to position [3896, 0]
